Goal: Obtain resource: Download file/media

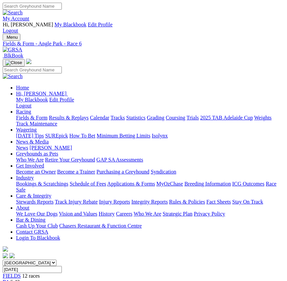
click at [177, 81] on link "PDF" at bounding box center [173, 79] width 10 height 6
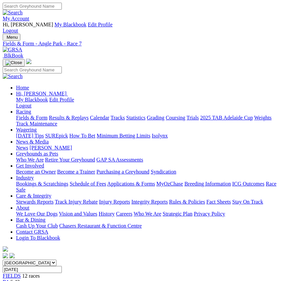
click at [21, 273] on span "FIELDS" at bounding box center [12, 276] width 18 height 6
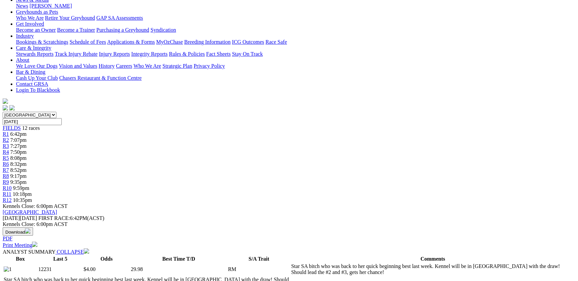
scroll to position [146, 0]
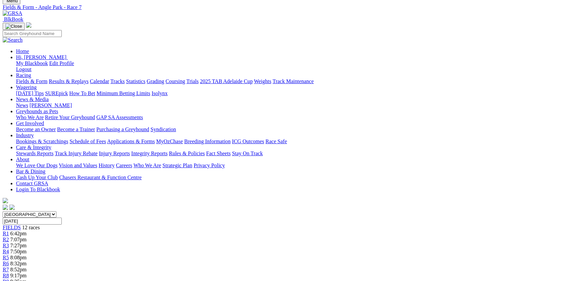
click at [333, 51] on link "PDF" at bounding box center [328, 48] width 10 height 6
